Goal: Transaction & Acquisition: Book appointment/travel/reservation

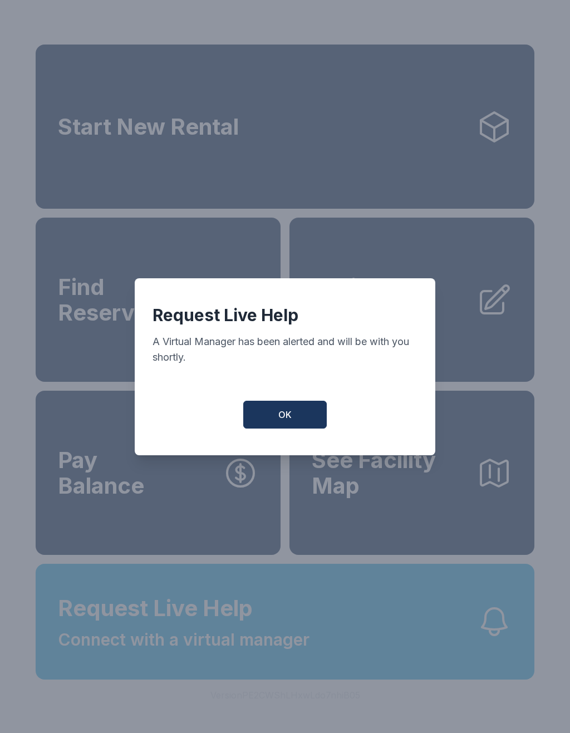
click at [275, 425] on button "OK" at bounding box center [284, 415] width 83 height 28
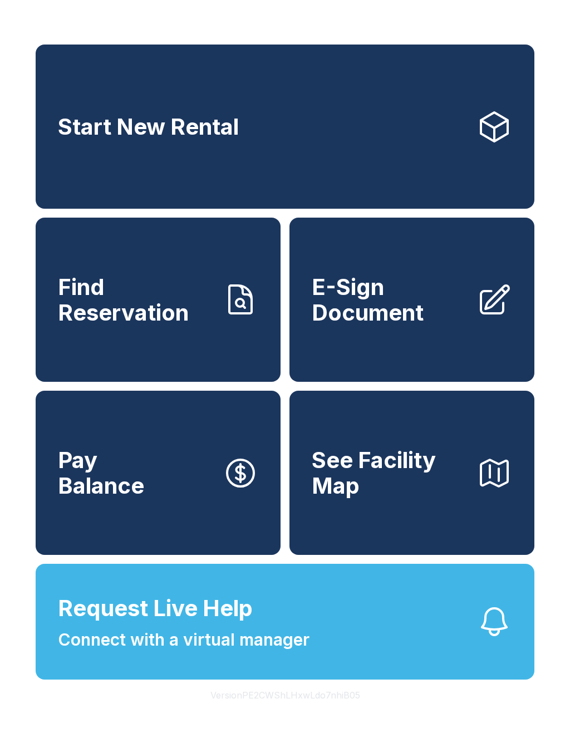
click at [248, 155] on link "Start New Rental" at bounding box center [285, 127] width 498 height 164
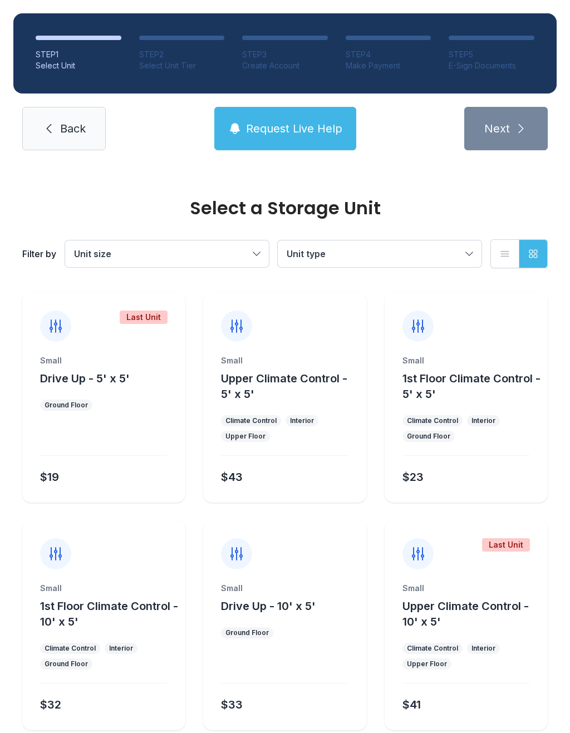
click at [228, 359] on div "Small" at bounding box center [284, 360] width 127 height 11
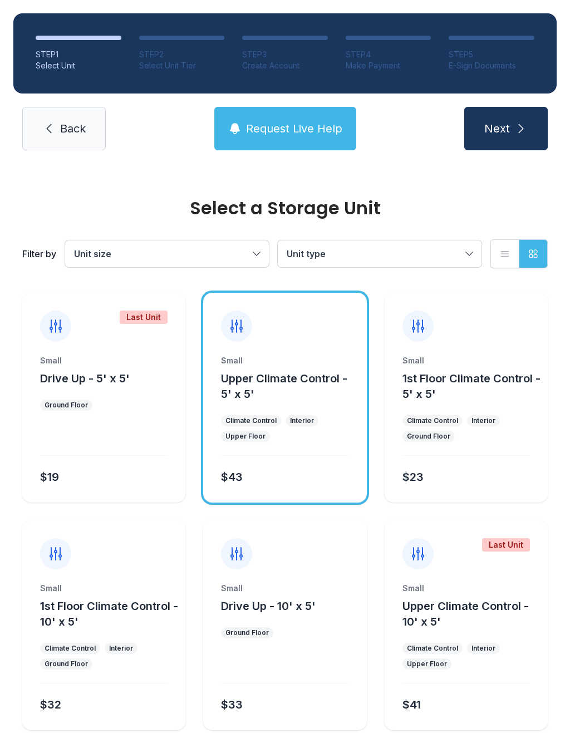
click at [508, 143] on button "Next" at bounding box center [505, 128] width 83 height 43
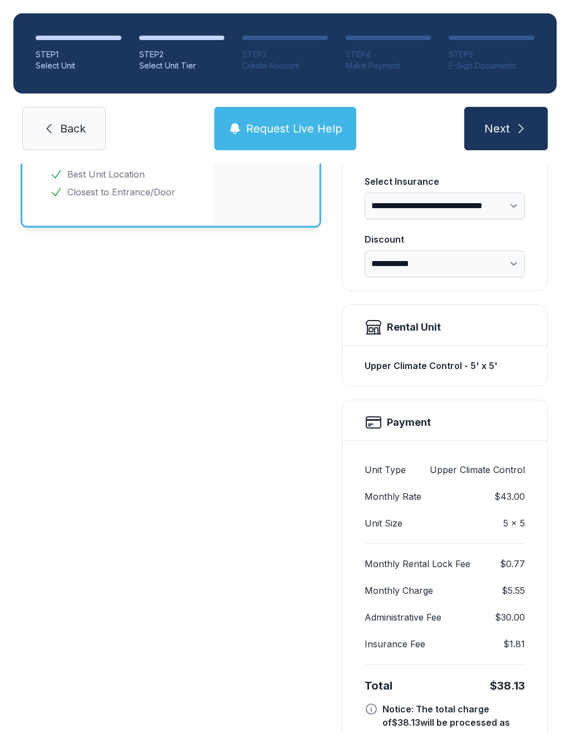
scroll to position [174, 0]
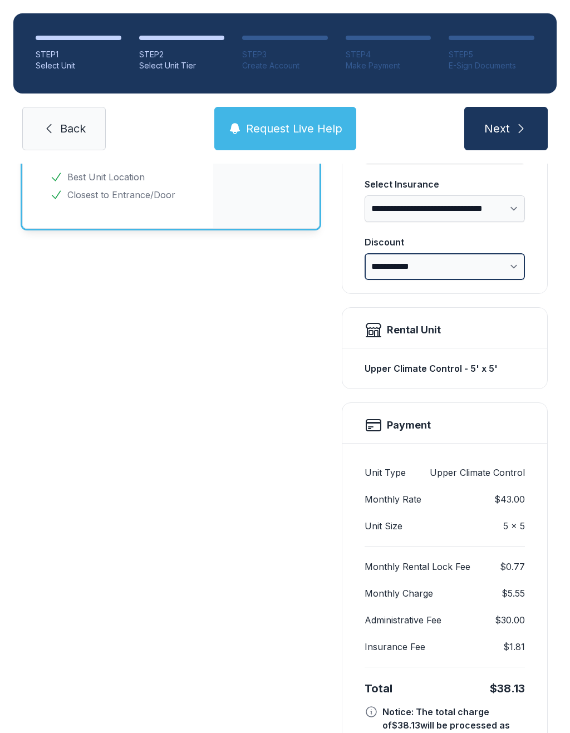
click at [391, 265] on select "**********" at bounding box center [444, 266] width 160 height 27
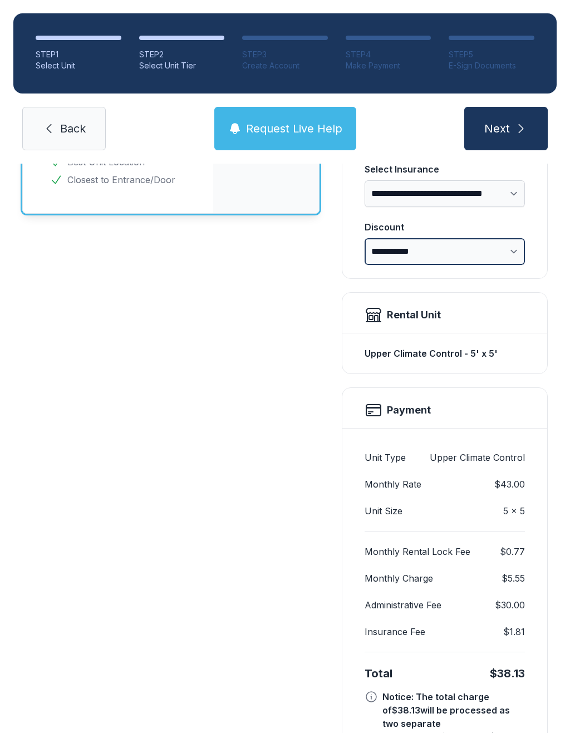
scroll to position [192, 0]
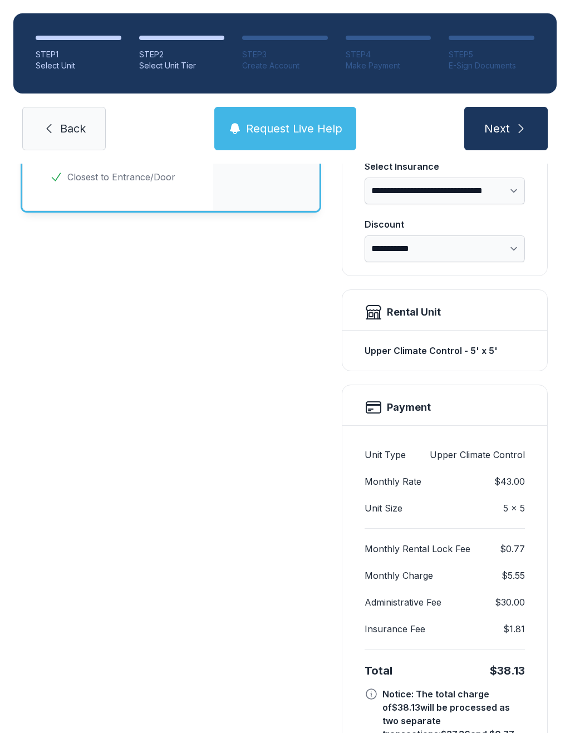
click at [363, 392] on div "Payment" at bounding box center [444, 405] width 205 height 40
click at [383, 426] on div "Unit Type Upper Climate Control Monthly Rate $43.00 Unit Size 5 x 5 Monthly Ren…" at bounding box center [444, 594] width 205 height 338
click at [482, 122] on button "Next" at bounding box center [505, 128] width 83 height 43
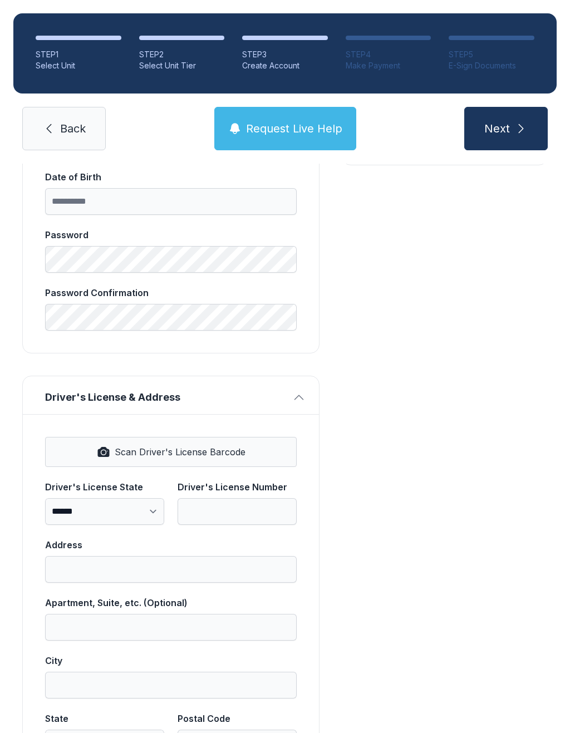
click at [179, 104] on div "STEP 1 Select Unit STEP 2 Select Unit Tier STEP 3 Create Account STEP 4 Make Pa…" at bounding box center [285, 82] width 570 height 164
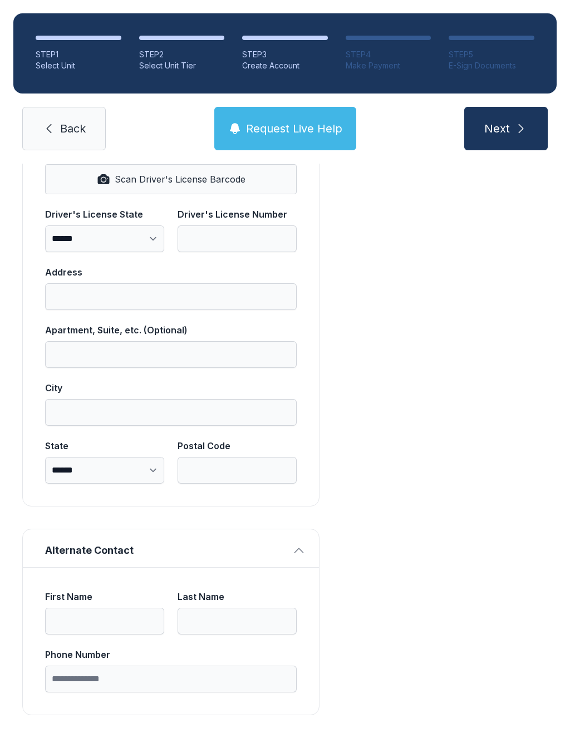
scroll to position [663, 0]
click at [298, 136] on button "Request Live Help" at bounding box center [285, 128] width 142 height 43
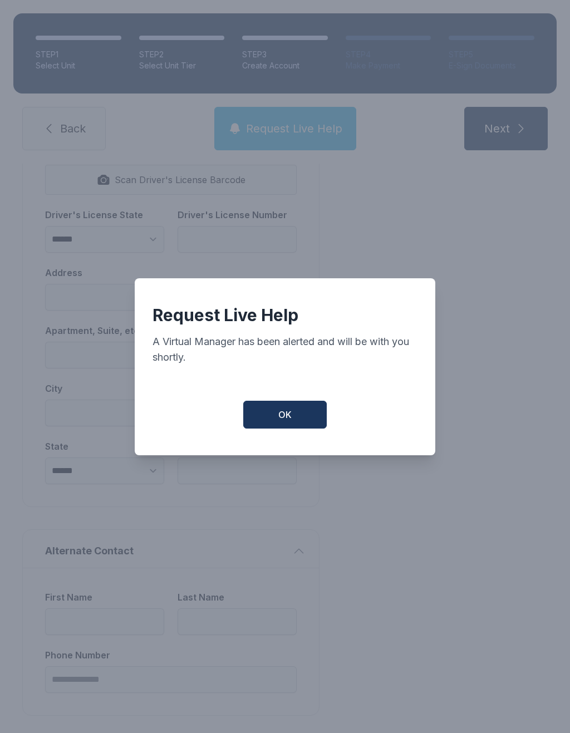
click at [248, 400] on div "Request Live Help A Virtual Manager has been alerted and will be with you short…" at bounding box center [285, 366] width 300 height 177
click at [271, 414] on button "OK" at bounding box center [284, 415] width 83 height 28
